Goal: Task Accomplishment & Management: Manage account settings

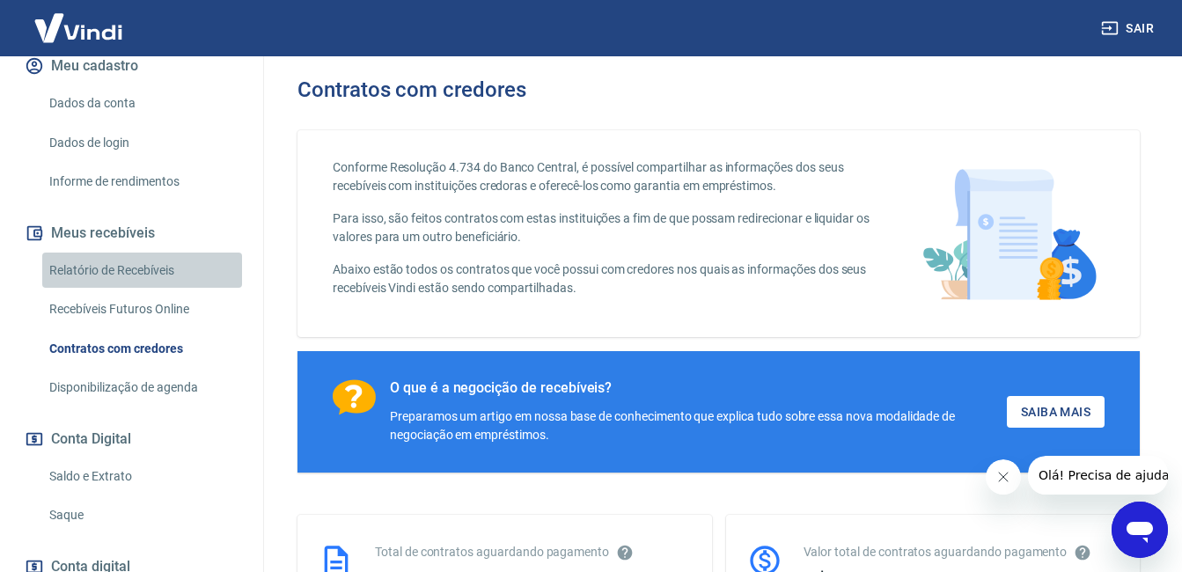
click at [147, 269] on link "Relatório de Recebíveis" at bounding box center [142, 271] width 200 height 36
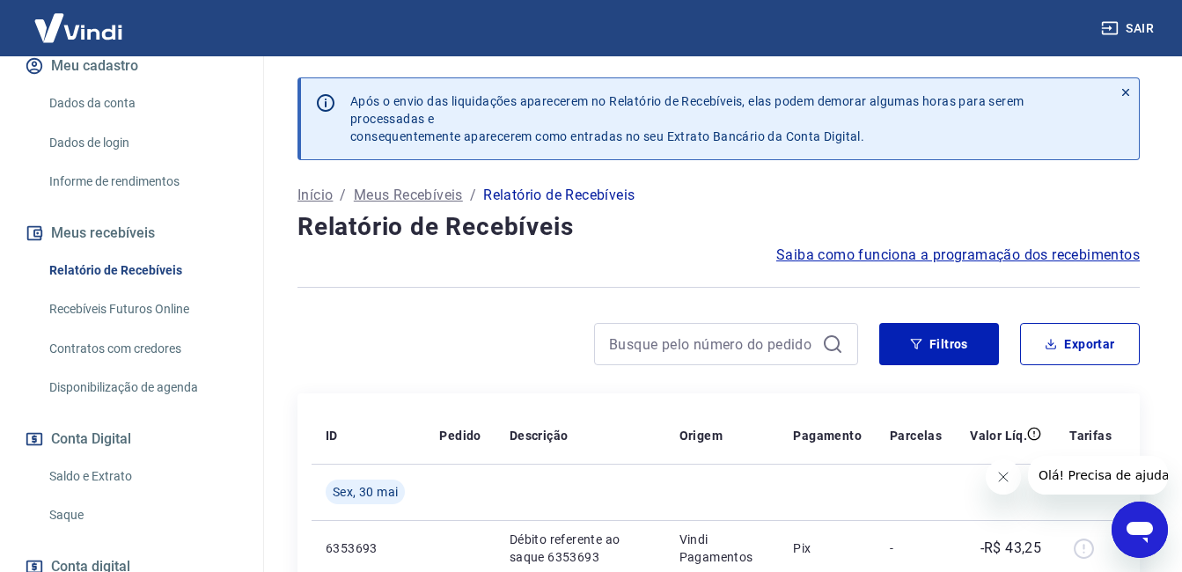
click at [97, 473] on link "Saldo e Extrato" at bounding box center [142, 477] width 200 height 36
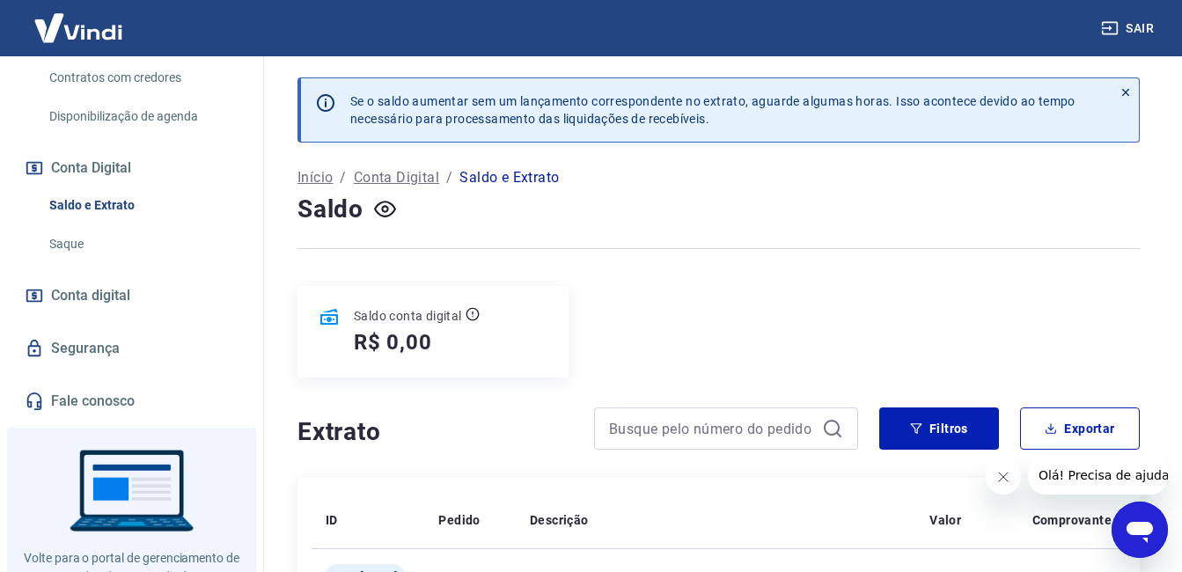
scroll to position [525, 0]
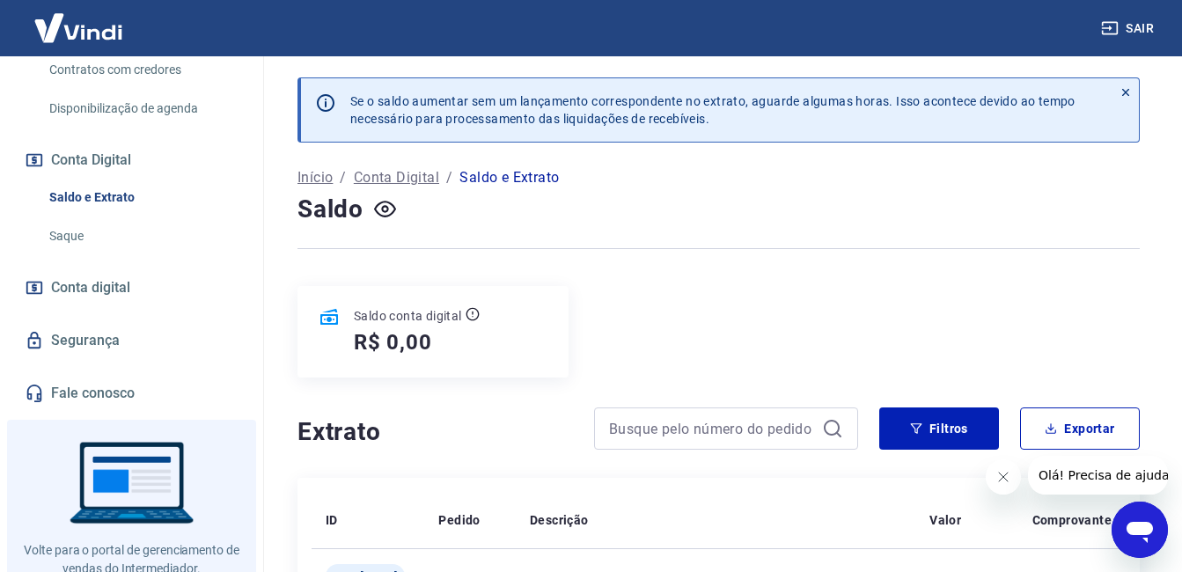
click at [104, 233] on link "Saque" at bounding box center [142, 236] width 200 height 36
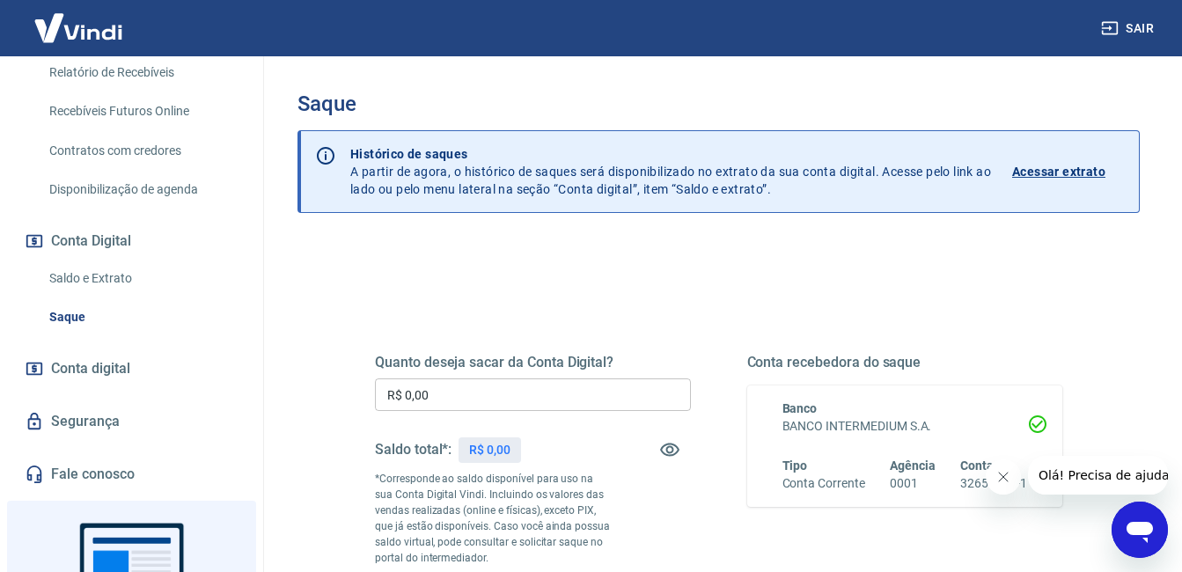
scroll to position [592, 0]
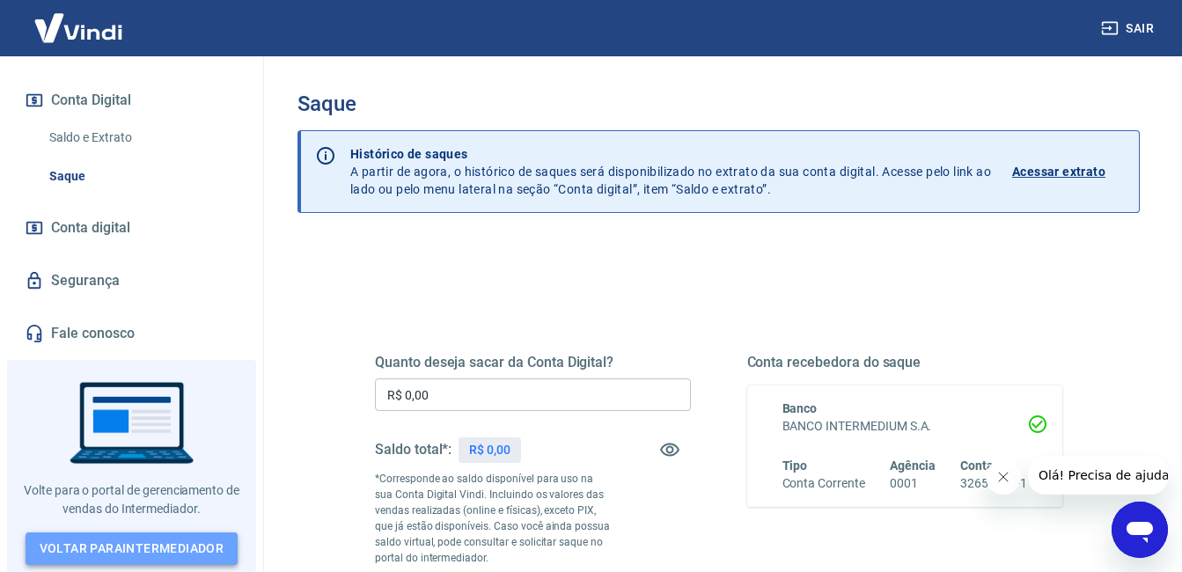
click at [93, 542] on link "Voltar para Intermediador" at bounding box center [132, 549] width 213 height 33
